Goal: Find specific page/section: Find specific page/section

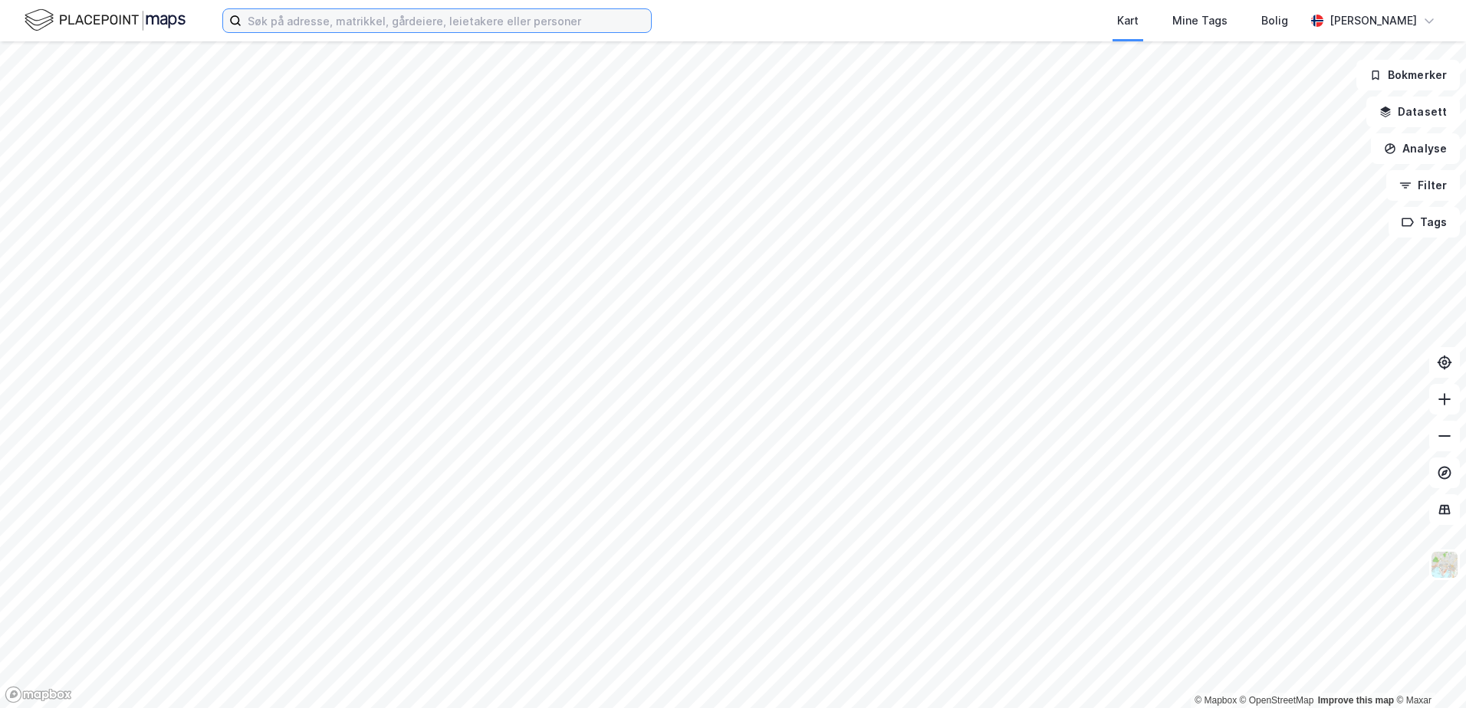
click at [432, 21] on input at bounding box center [445, 20] width 409 height 23
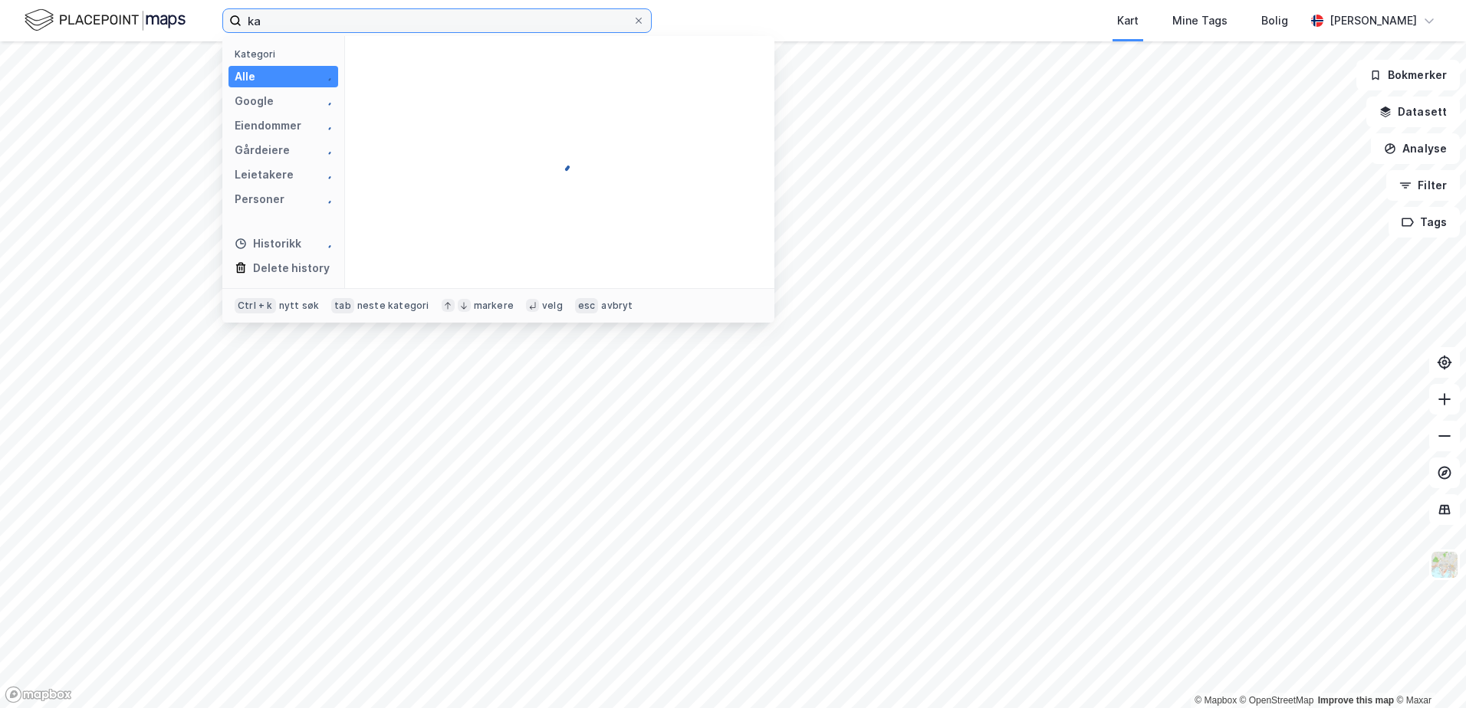
type input "k"
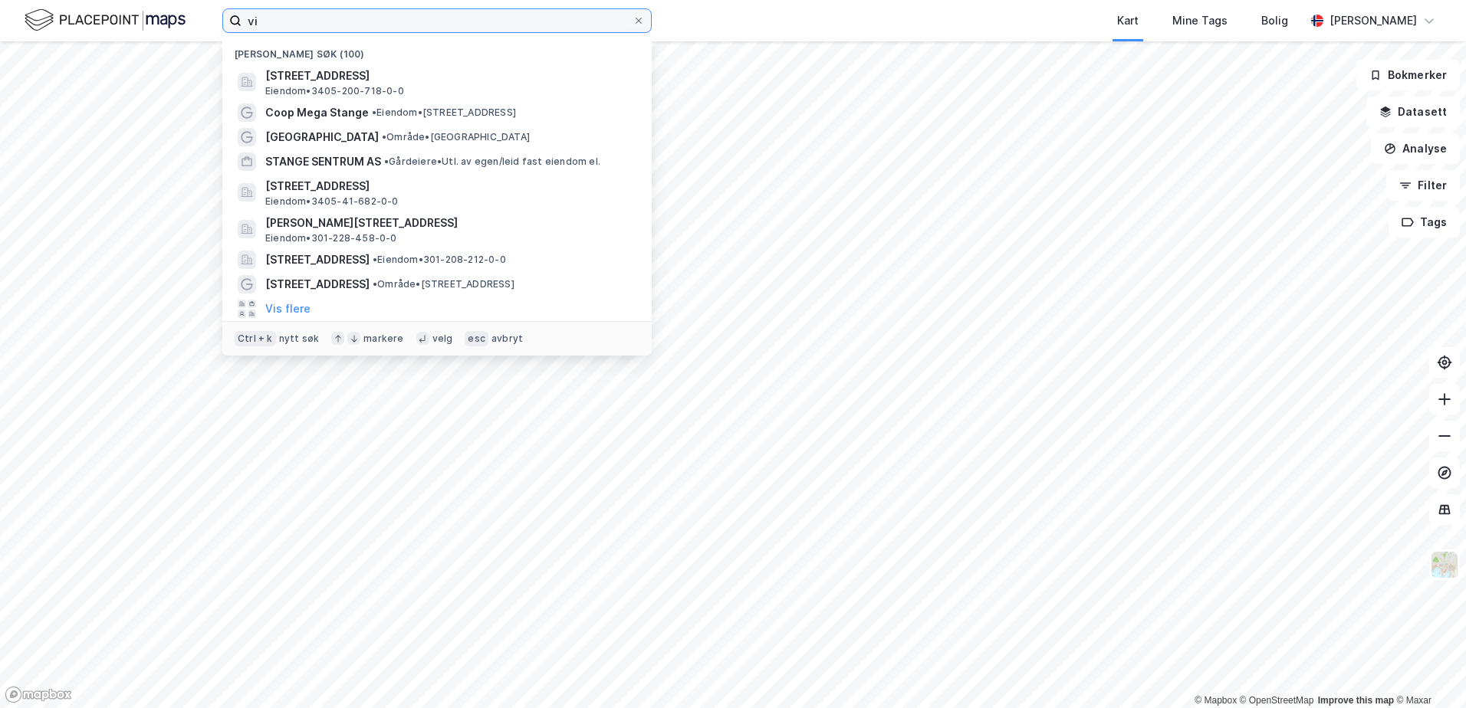
type input "v"
type input "[GEOGRAPHIC_DATA]"
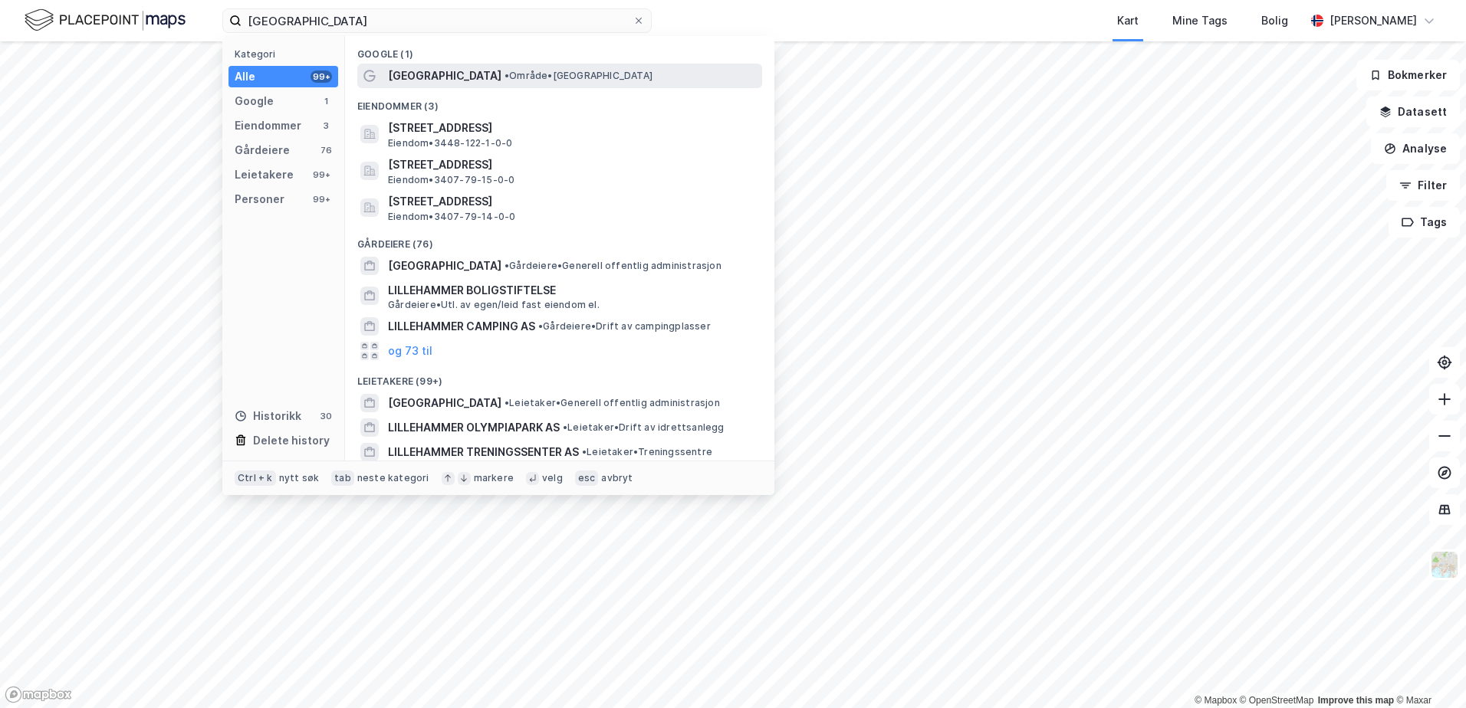
click at [451, 71] on span "[GEOGRAPHIC_DATA]" at bounding box center [444, 76] width 113 height 18
